Goal: Task Accomplishment & Management: Complete application form

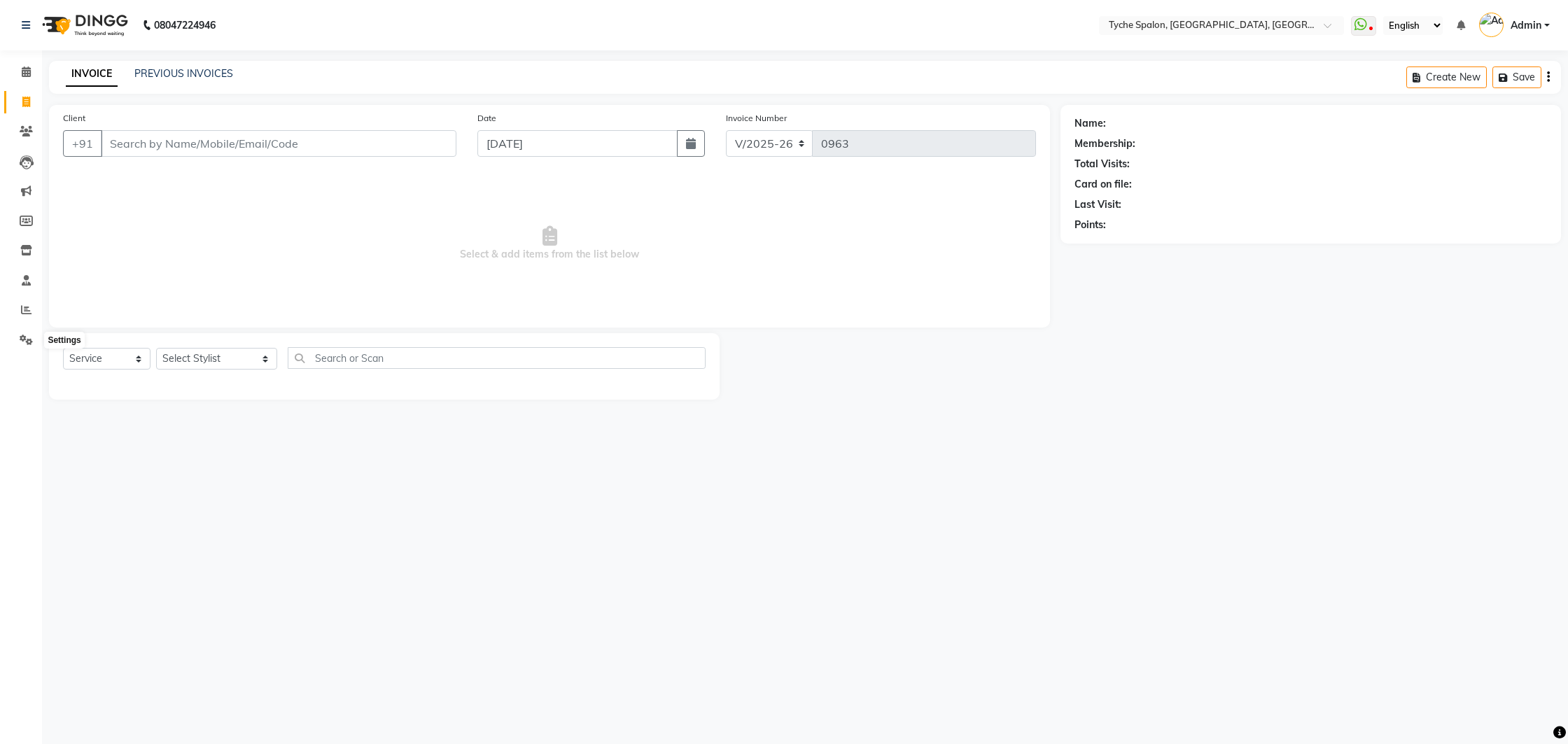
click at [23, 343] on icon at bounding box center [26, 339] width 14 height 10
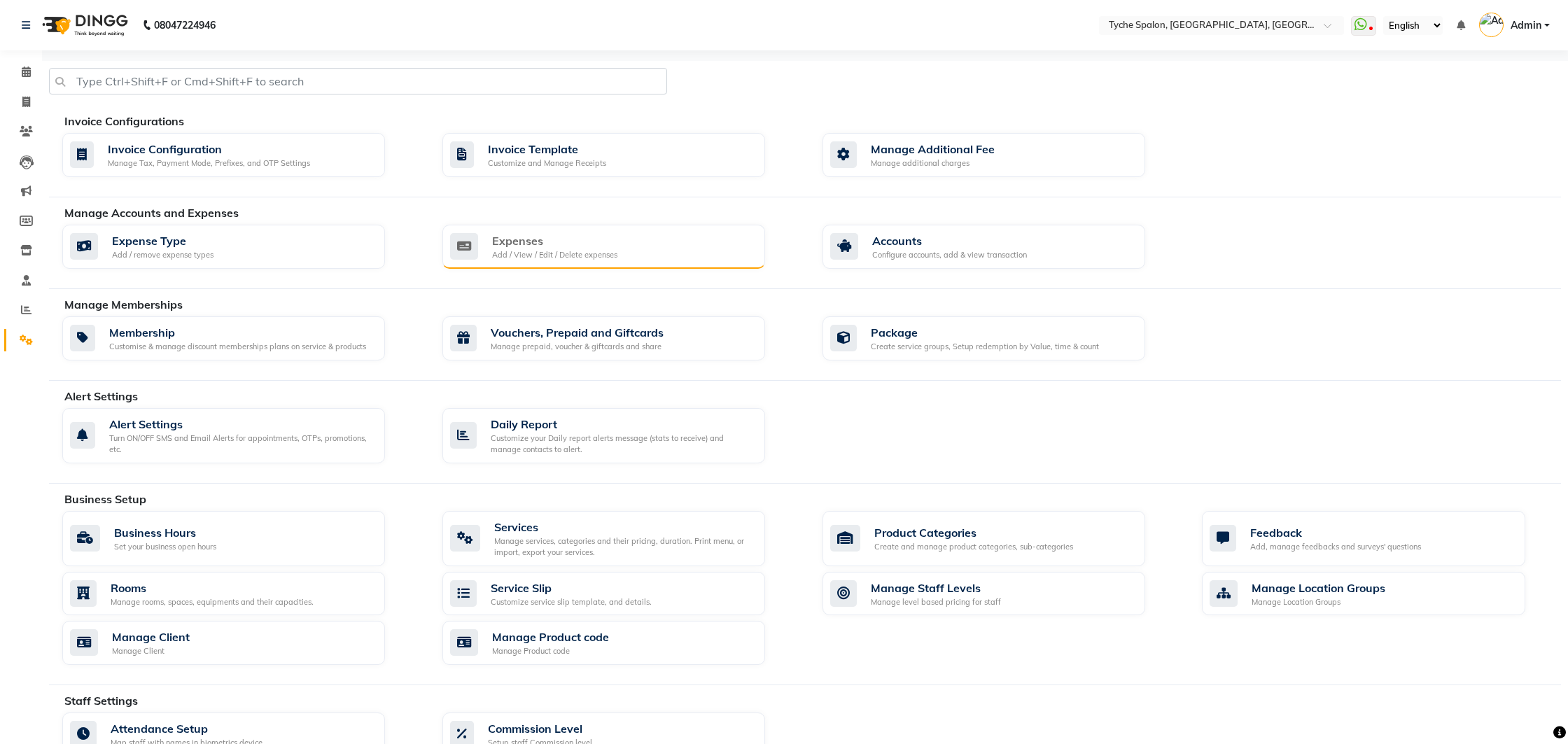
click at [559, 243] on div "Expenses" at bounding box center [554, 241] width 125 height 17
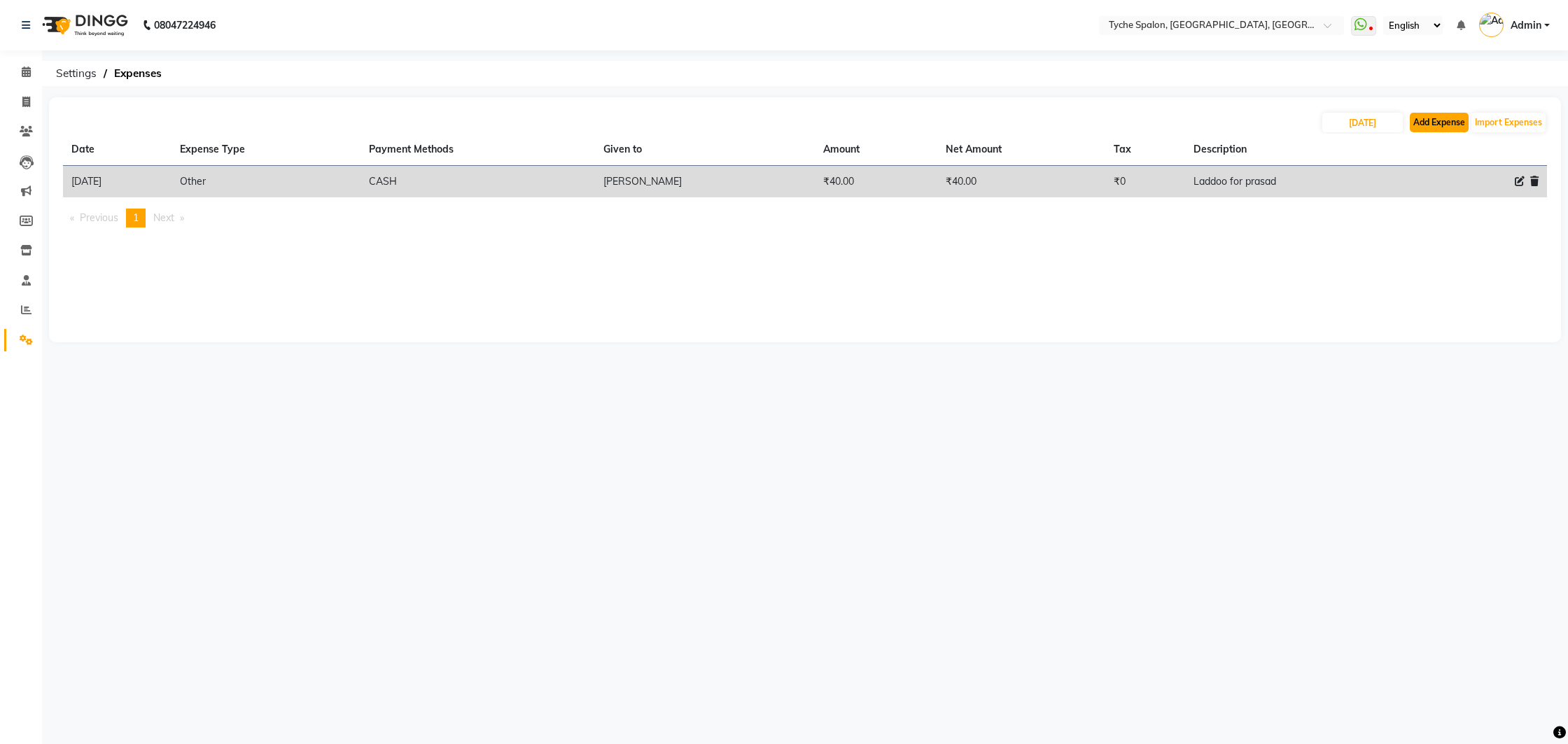
click at [1435, 120] on button "Add Expense" at bounding box center [1439, 122] width 59 height 20
select select "1"
select select "5315"
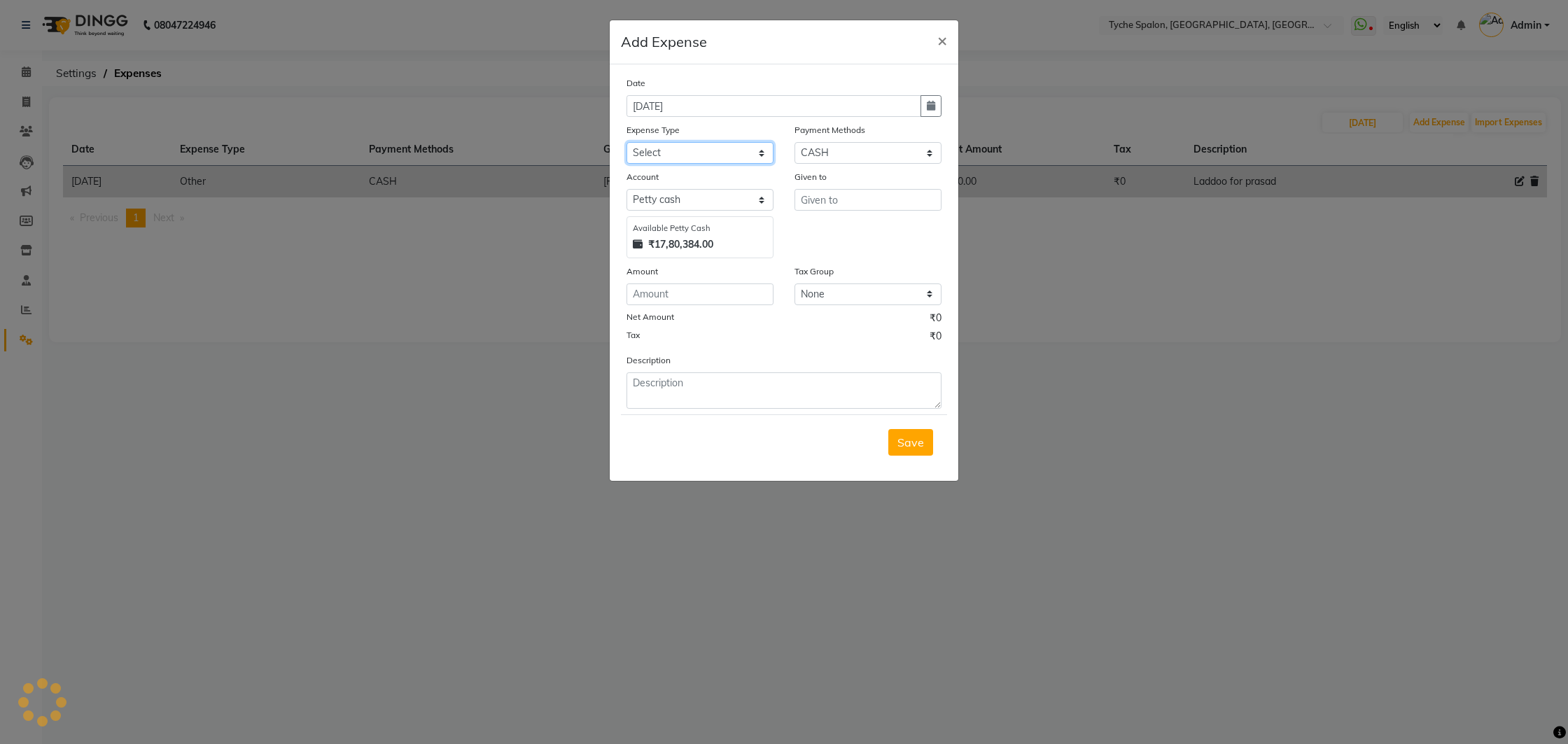
click at [675, 154] on select "Select Advance Salary Bank charges Car maintenance Cash transfer to bank Cash t…" at bounding box center [699, 153] width 147 height 22
select select "10"
click at [626, 142] on select "Select Advance Salary Bank charges Car maintenance Cash transfer to bank Cash t…" at bounding box center [699, 153] width 147 height 22
click at [818, 200] on input "text" at bounding box center [868, 200] width 147 height 22
click at [808, 200] on input "337" at bounding box center [868, 200] width 147 height 22
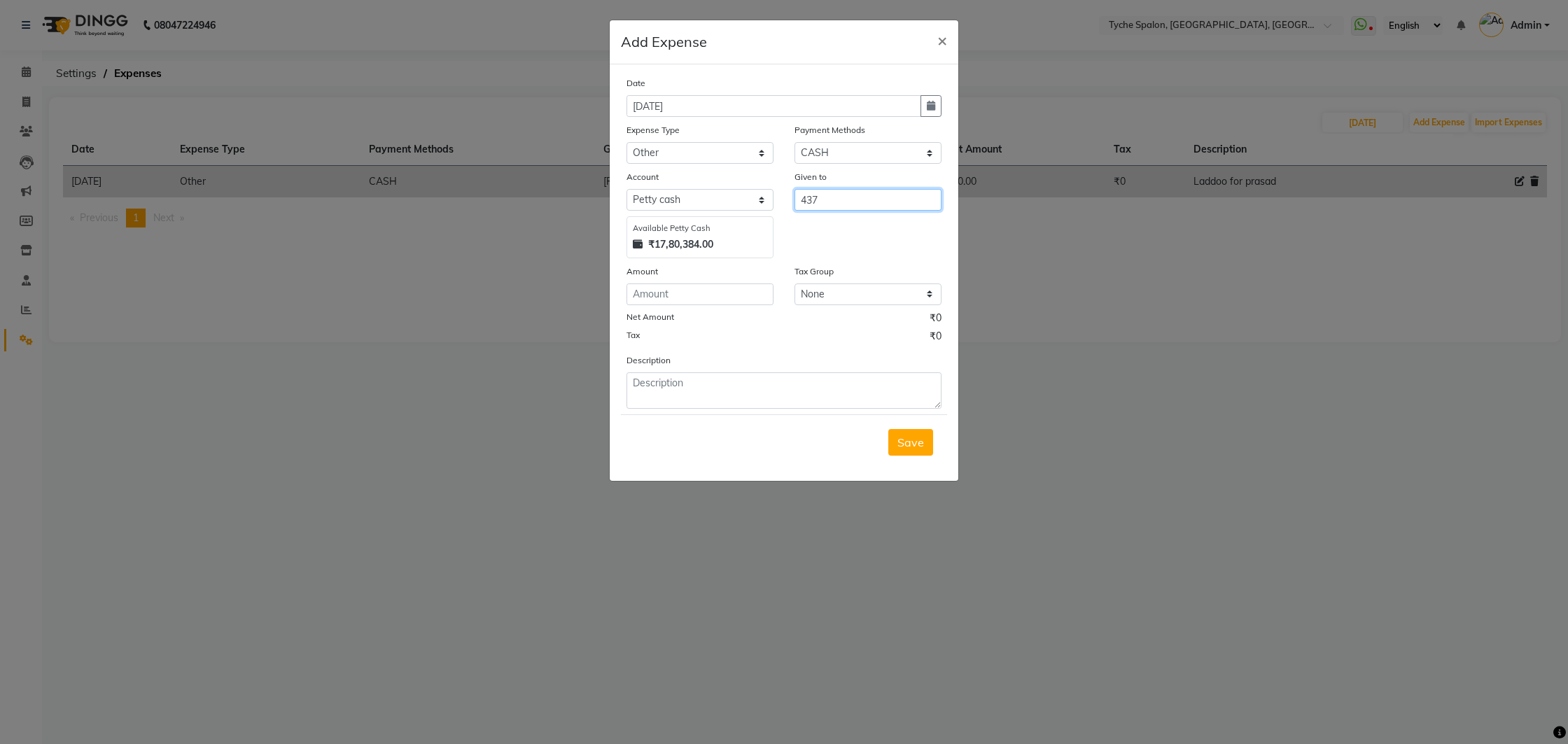
drag, startPoint x: 851, startPoint y: 200, endPoint x: 697, endPoint y: 332, distance: 202.8
click at [840, 216] on div "Given to 437" at bounding box center [867, 213] width 168 height 88
type input "437"
click at [660, 290] on input "number" at bounding box center [699, 294] width 147 height 22
drag, startPoint x: 881, startPoint y: 199, endPoint x: 739, endPoint y: 189, distance: 142.4
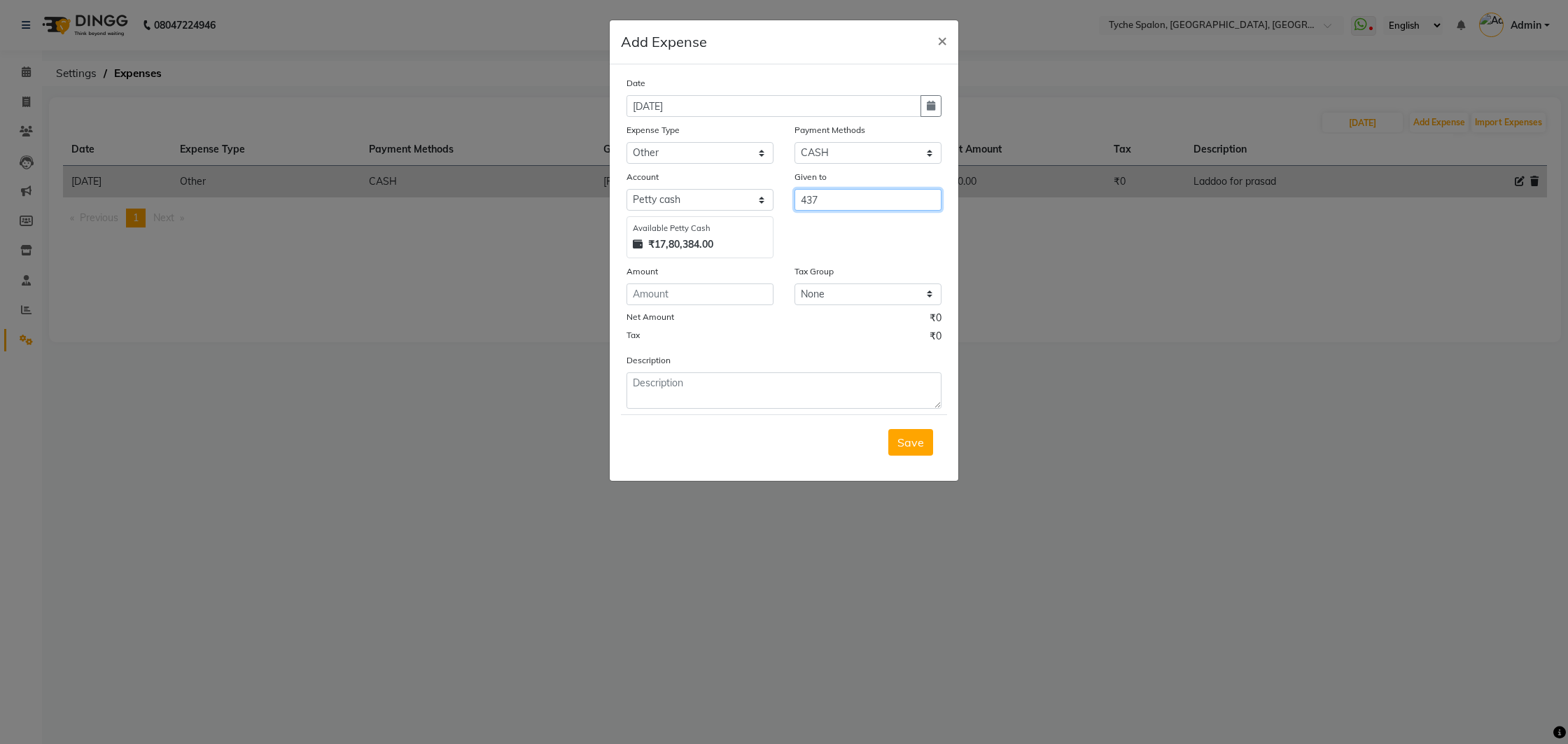
click at [739, 189] on div "Account Select [PERSON_NAME] cash Default account Available [PERSON_NAME] Cash …" at bounding box center [784, 213] width 336 height 88
type input "[PERSON_NAME]"
click at [647, 298] on input "number" at bounding box center [699, 294] width 147 height 22
type input "437"
click at [666, 388] on textarea at bounding box center [784, 390] width 315 height 37
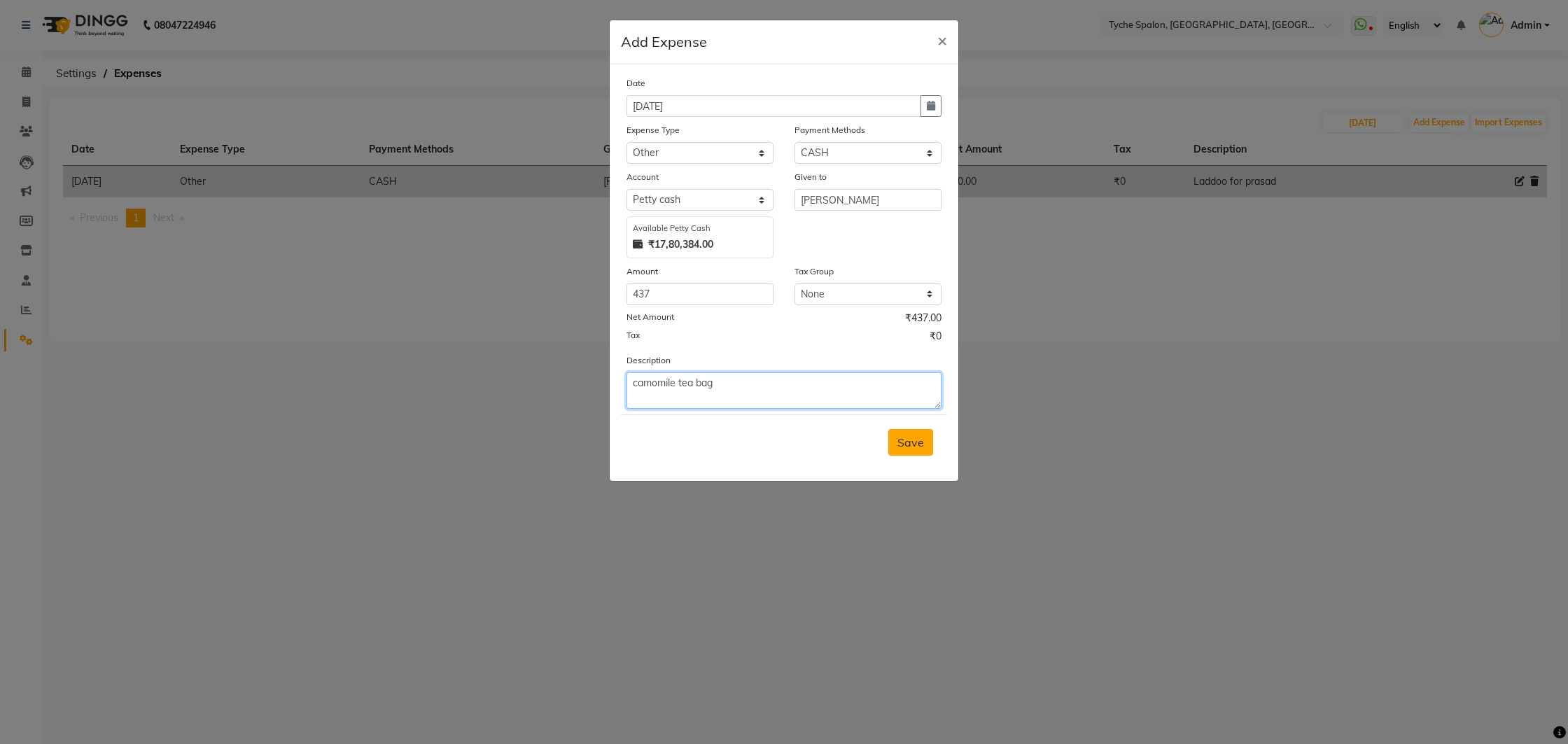
type textarea "camomile tea bag"
click at [908, 440] on span "Save" at bounding box center [910, 442] width 26 height 14
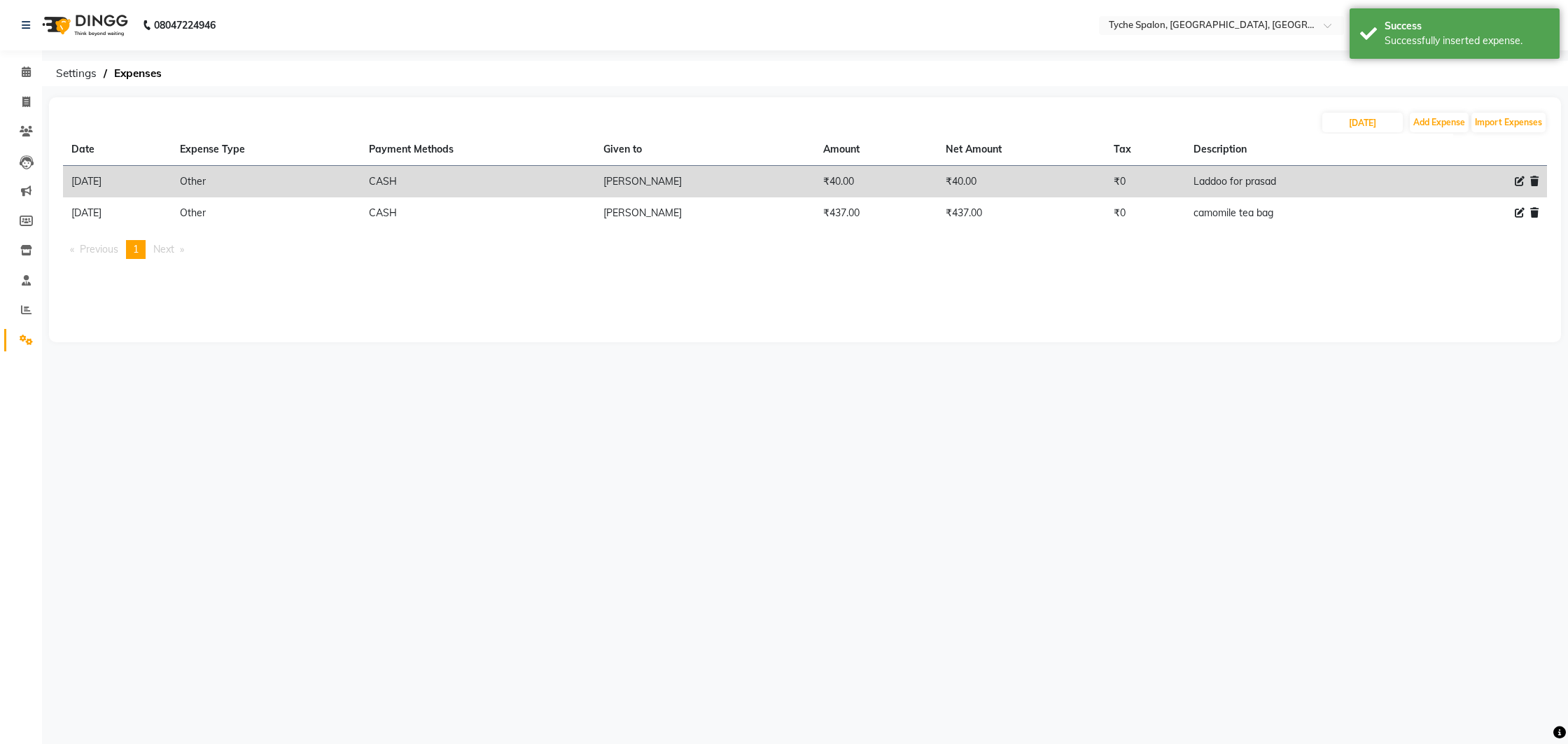
click at [1524, 185] on icon at bounding box center [1520, 181] width 10 height 10
select select "10"
select select "1"
select select "5315"
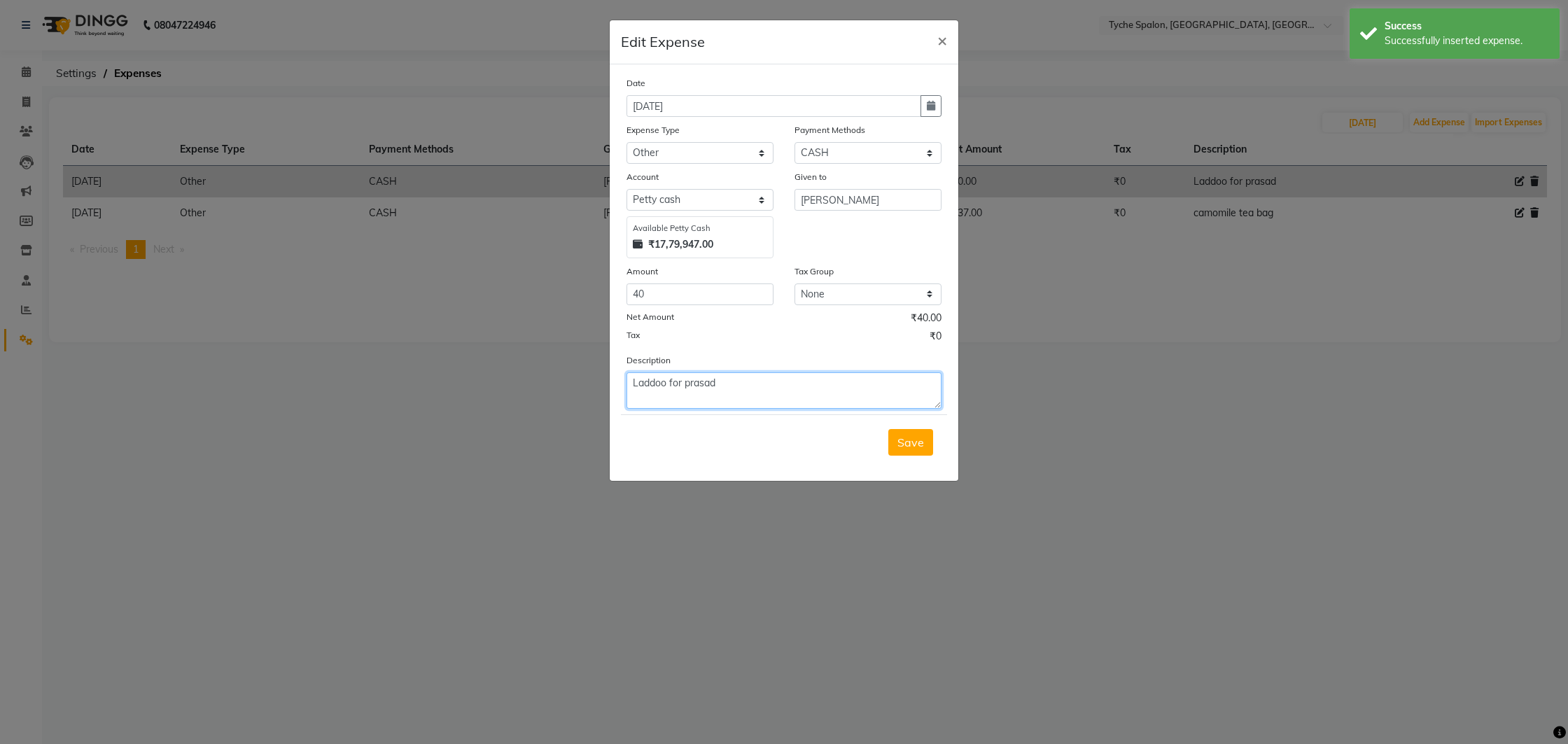
click at [633, 389] on textarea "Laddoo for prasad" at bounding box center [784, 390] width 315 height 37
type textarea "2 Laddoo for prasad"
click at [909, 444] on span "Save" at bounding box center [910, 442] width 26 height 14
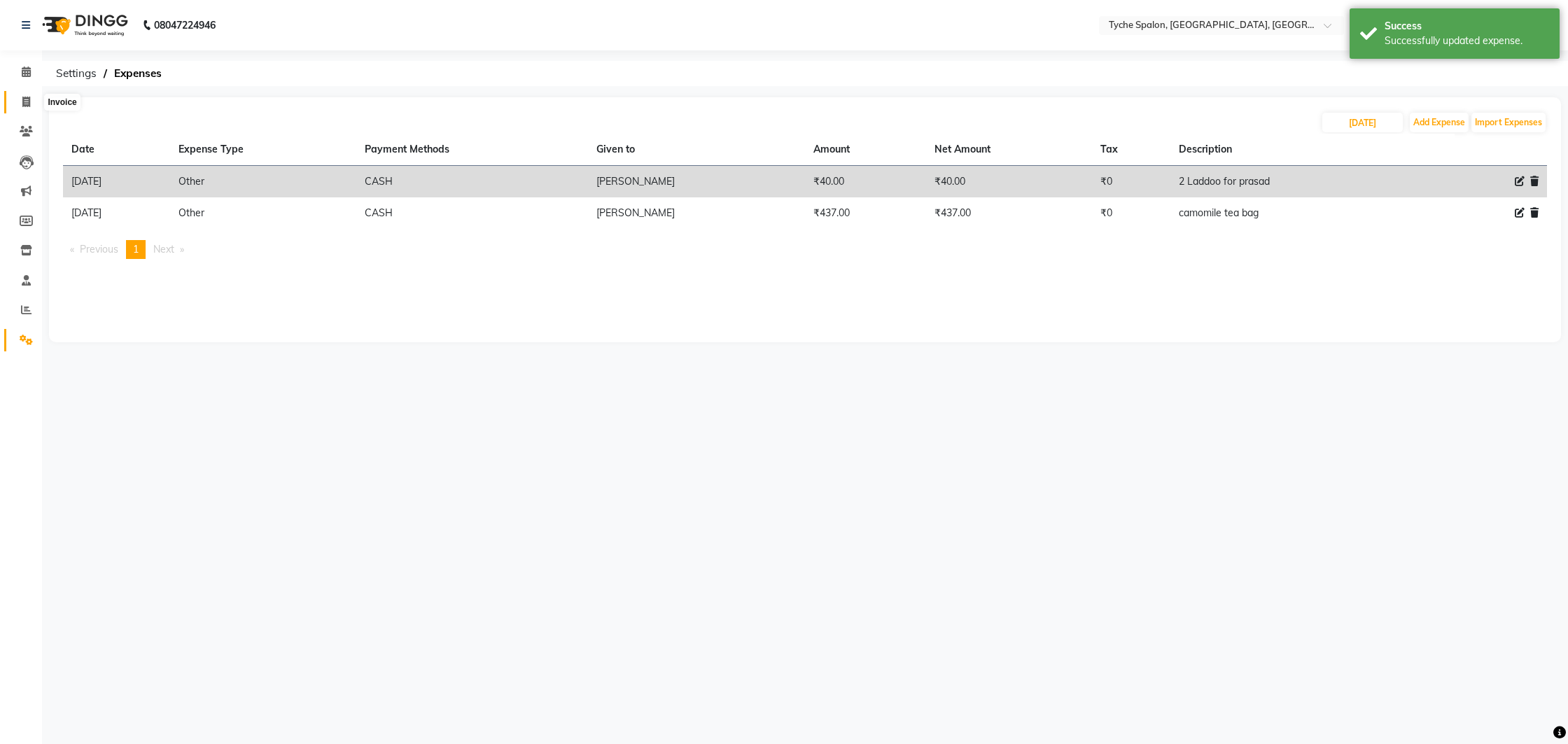
click at [28, 108] on span at bounding box center [26, 102] width 25 height 16
select select "service"
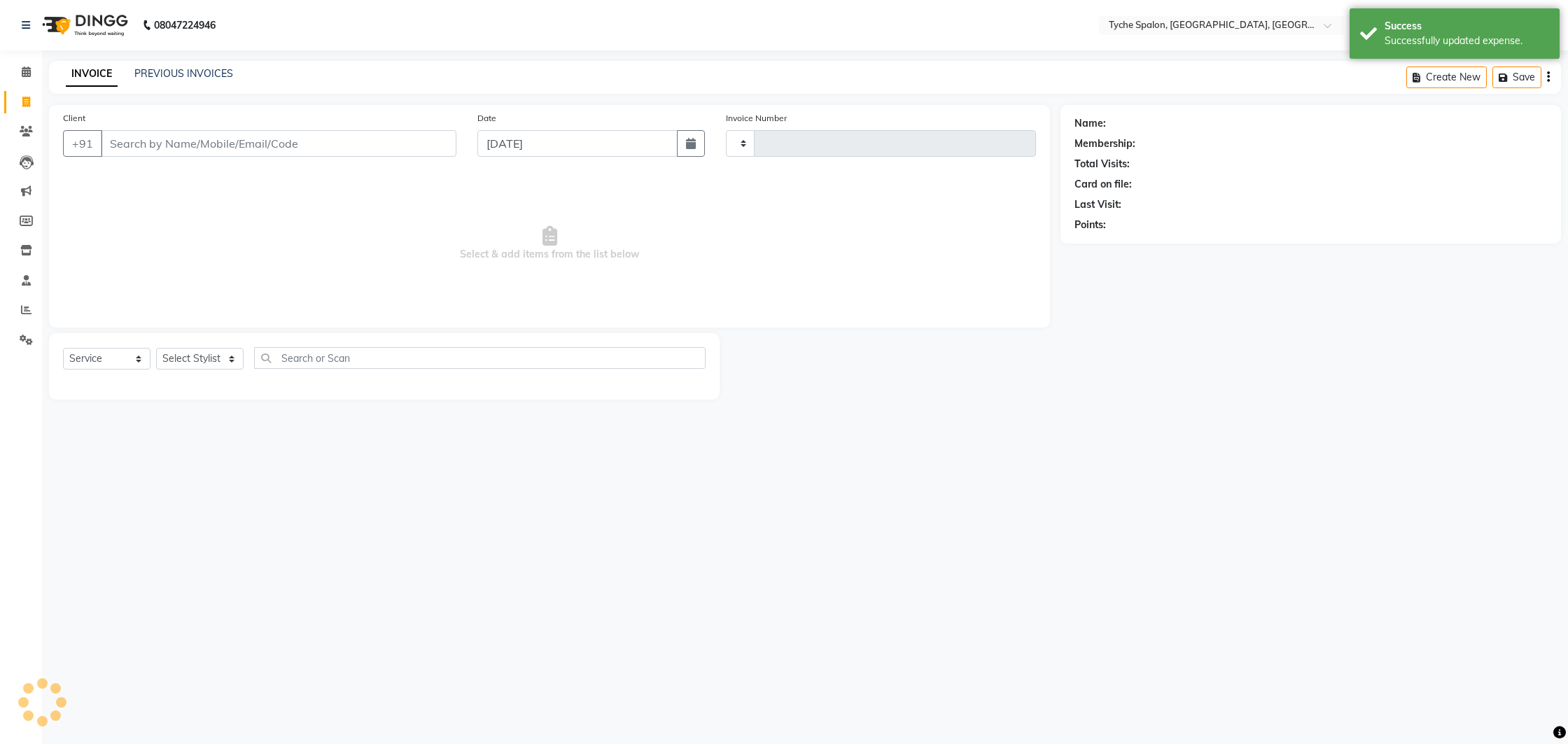
type input "0963"
select select "6320"
